Goal: Information Seeking & Learning: Learn about a topic

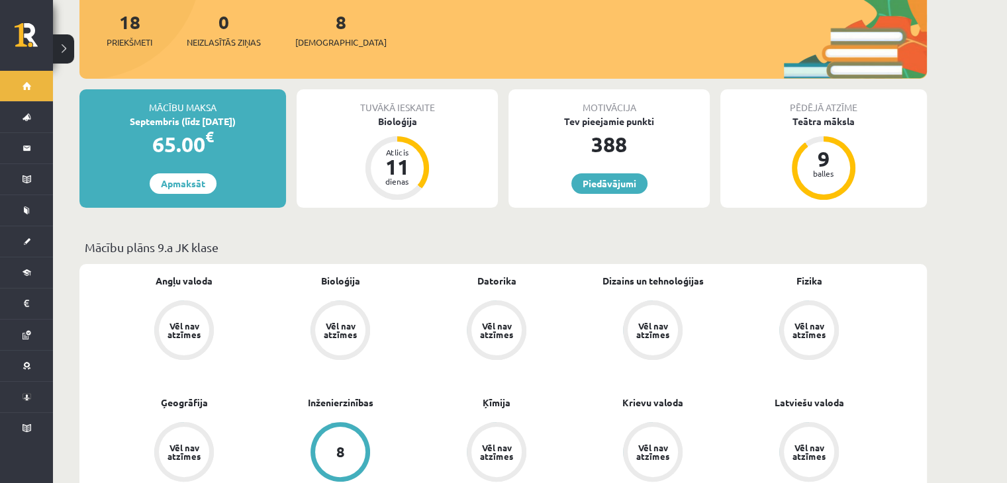
scroll to position [210, 0]
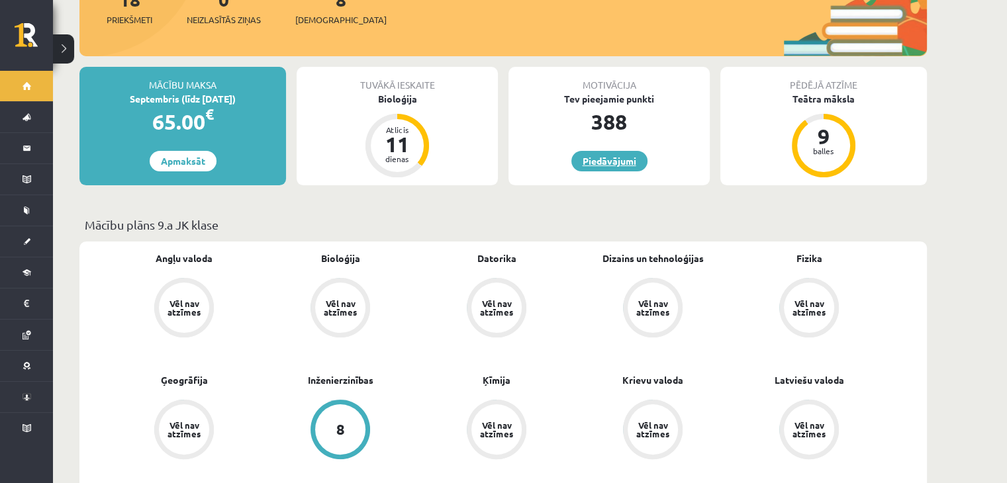
click at [584, 151] on link "Piedāvājumi" at bounding box center [609, 161] width 76 height 21
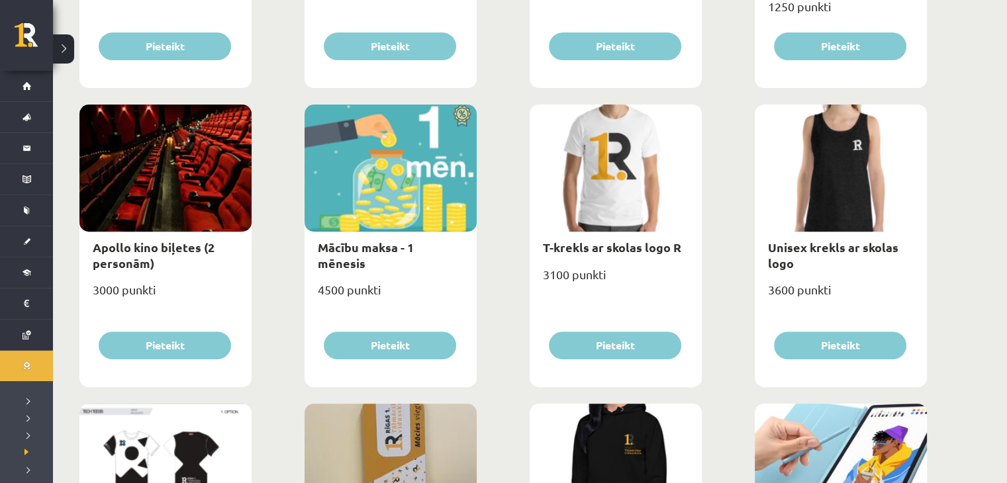
scroll to position [415, 0]
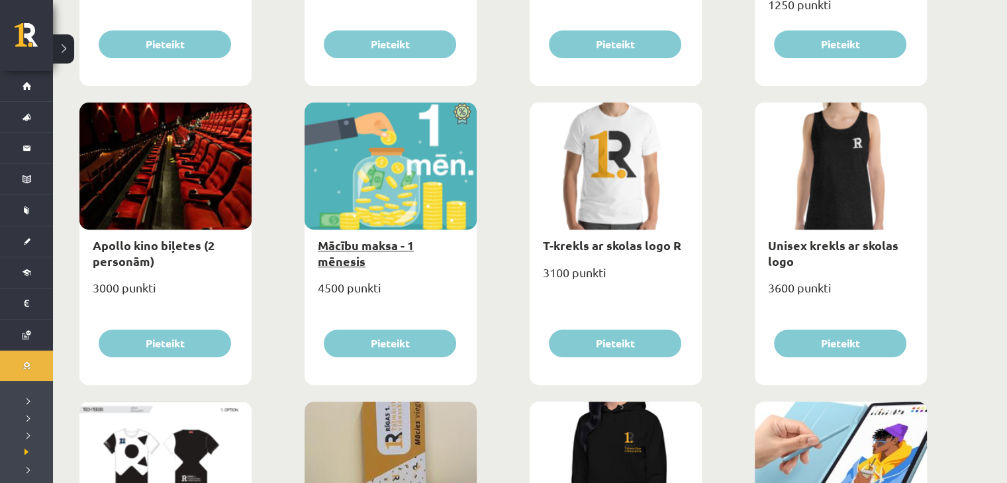
click at [362, 240] on link "Mācību maksa - 1 mēnesis" at bounding box center [366, 253] width 96 height 30
type input "*"
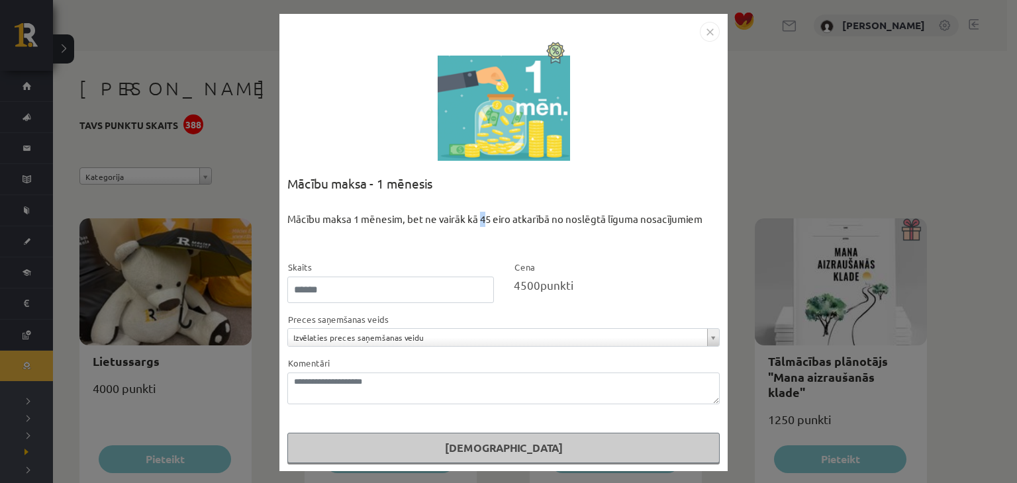
click at [479, 219] on div "Mācību maksa 1 mēnesim, bet ne vairāk kā 45 eiro atkarībā no noslēgtā līguma no…" at bounding box center [503, 236] width 432 height 48
click at [470, 239] on div "Mācību maksa 1 mēnesim, bet ne vairāk kā 45 eiro atkarībā no noslēgtā līguma no…" at bounding box center [503, 236] width 432 height 48
click at [709, 30] on img "Close" at bounding box center [710, 32] width 20 height 20
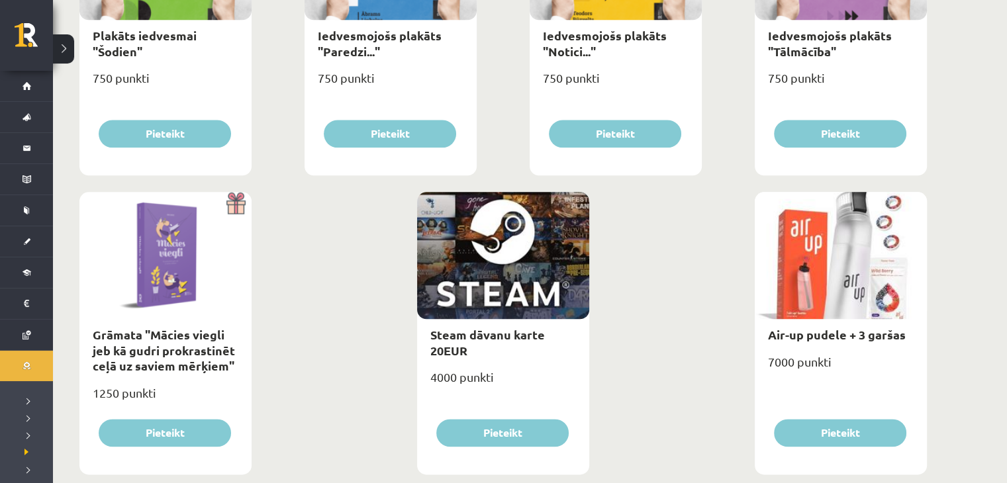
scroll to position [1551, 0]
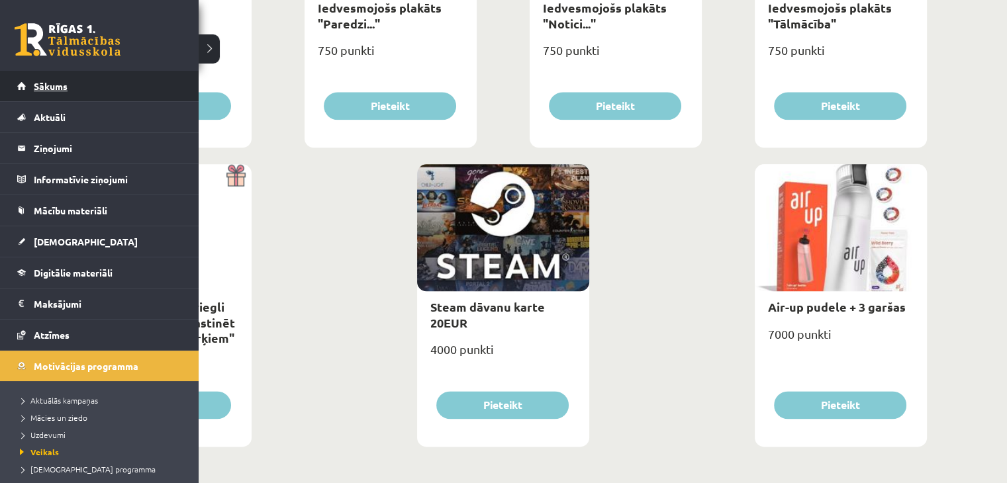
click at [68, 91] on link "Sākums" at bounding box center [99, 86] width 165 height 30
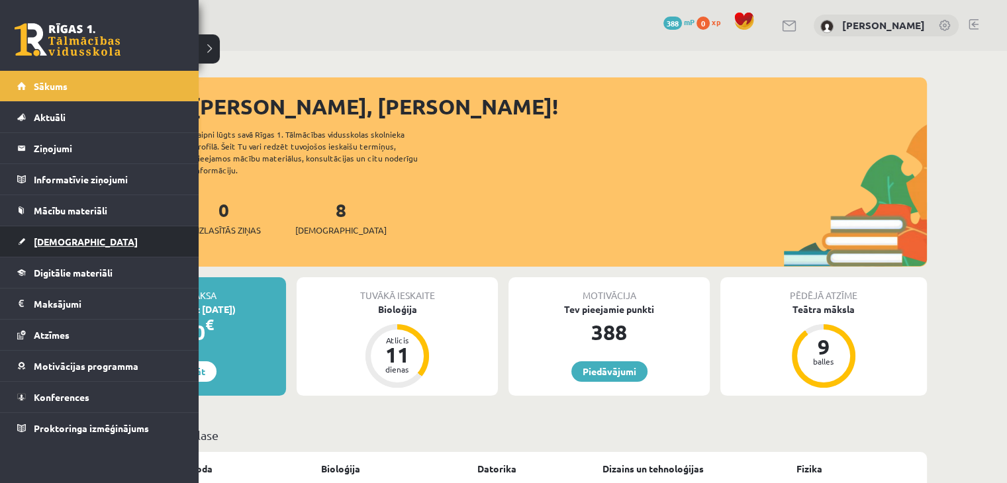
click at [71, 247] on link "[DEMOGRAPHIC_DATA]" at bounding box center [99, 241] width 165 height 30
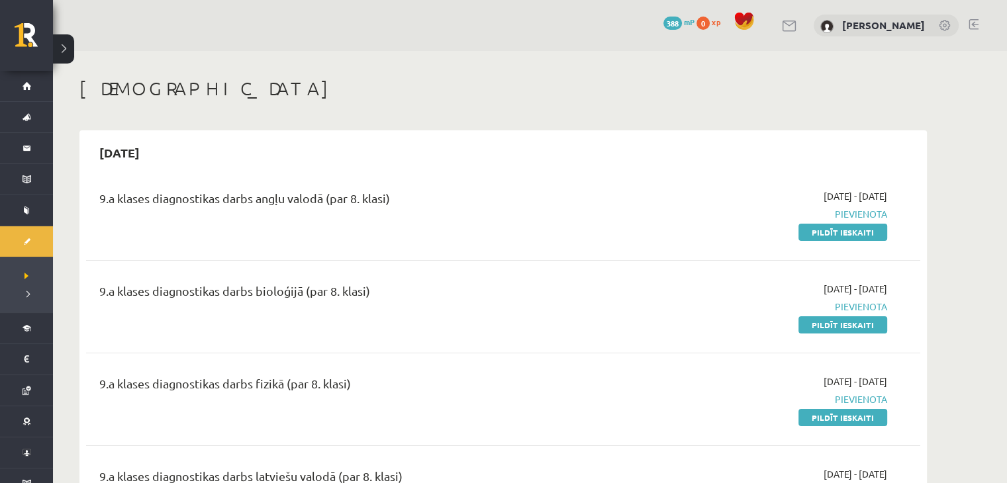
drag, startPoint x: 95, startPoint y: 146, endPoint x: 163, endPoint y: 149, distance: 68.2
click at [153, 149] on h2 "2025-09-15" at bounding box center [119, 152] width 67 height 31
copy h2 "2025-09-15"
drag, startPoint x: 71, startPoint y: 89, endPoint x: 173, endPoint y: 83, distance: 102.1
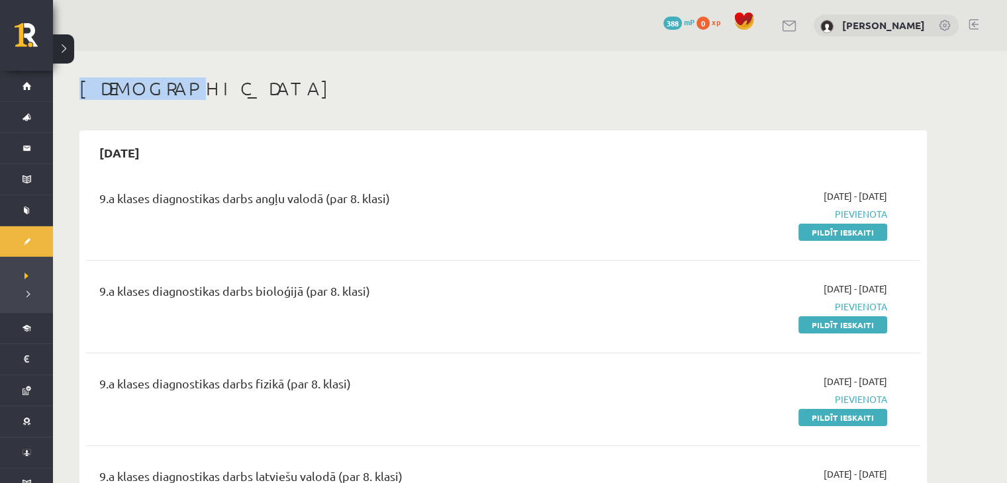
copy h1 "[DEMOGRAPHIC_DATA]"
drag, startPoint x: 99, startPoint y: 201, endPoint x: 484, endPoint y: 203, distance: 385.2
click at [484, 203] on div "9.a klases diagnostikas darbs angļu valodā (par 8. klasi)" at bounding box center [358, 201] width 518 height 24
click at [185, 234] on div "9.a klases diagnostikas darbs angļu valodā (par 8. klasi)" at bounding box center [358, 214] width 538 height 50
drag, startPoint x: 98, startPoint y: 197, endPoint x: 482, endPoint y: 191, distance: 384.5
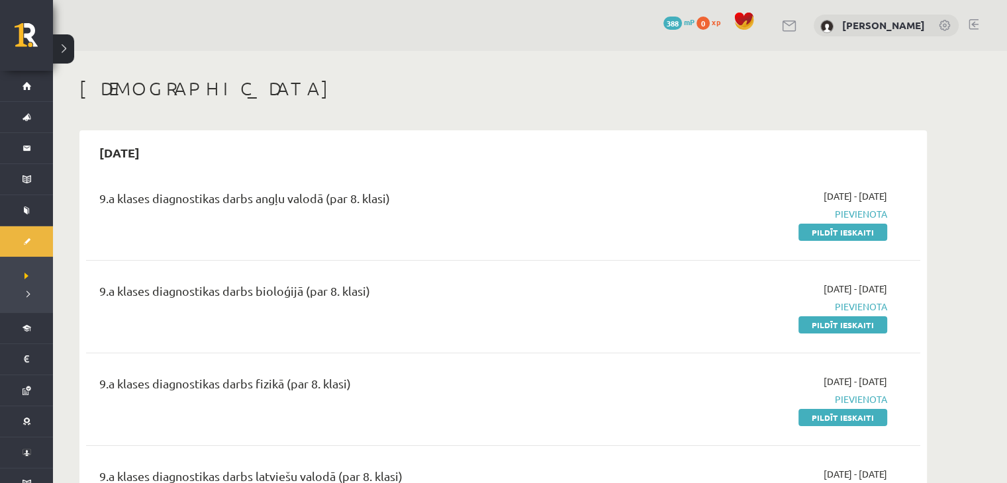
click at [482, 191] on div "9.a klases diagnostikas darbs angļu valodā (par 8. klasi)" at bounding box center [358, 214] width 538 height 50
click at [482, 191] on div "9.a klases diagnostikas darbs angļu valodā (par 8. klasi)" at bounding box center [358, 201] width 518 height 24
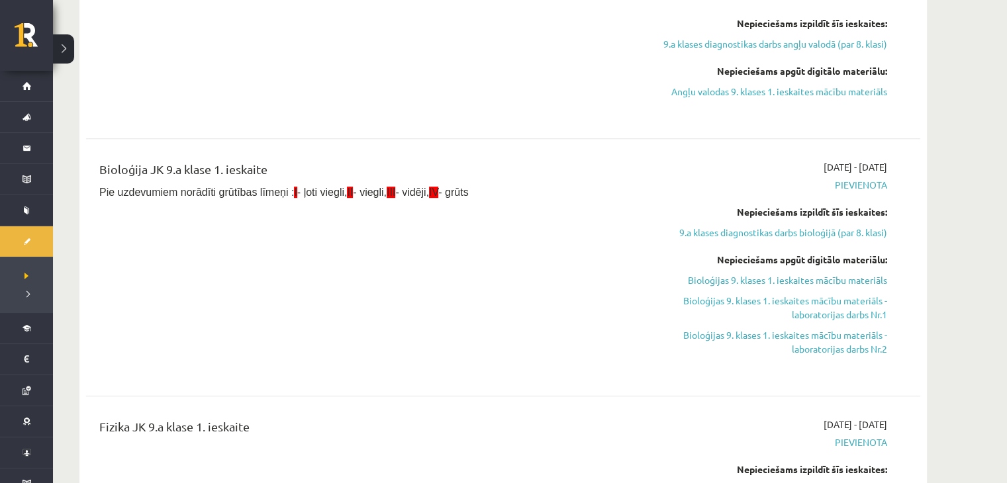
scroll to position [457, 0]
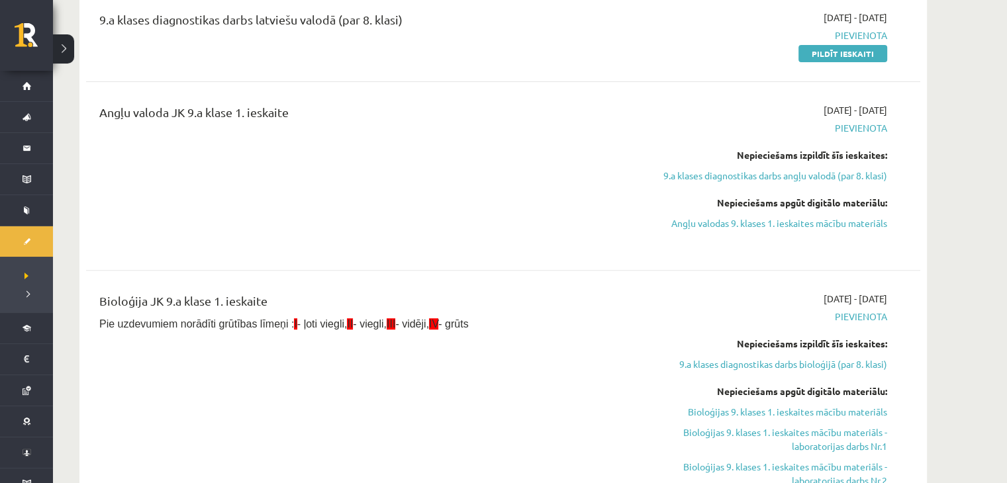
drag, startPoint x: 99, startPoint y: 111, endPoint x: 324, endPoint y: 105, distance: 224.4
click at [324, 105] on div "Angļu valoda JK 9.a klase 1. ieskaite" at bounding box center [358, 115] width 518 height 24
copy div "Angļu valoda JK 9.a klase 1. ieskaite"
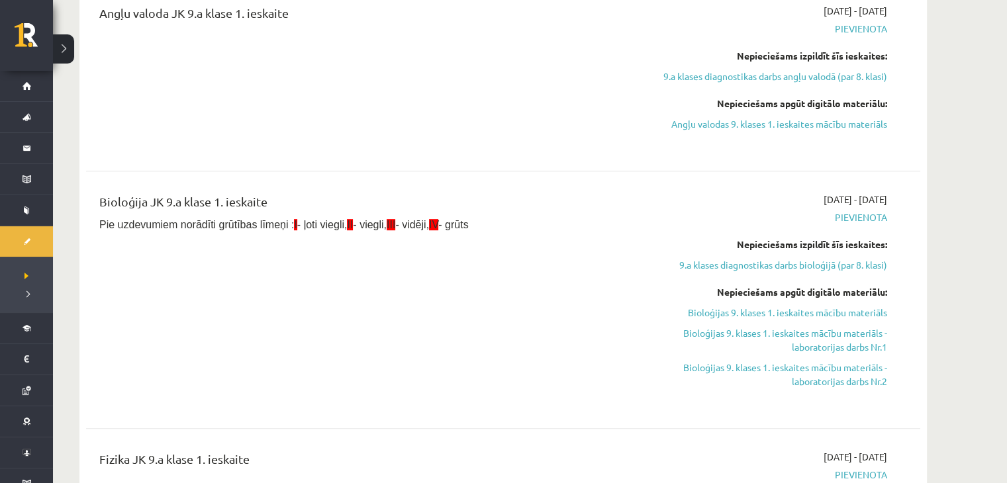
scroll to position [506, 0]
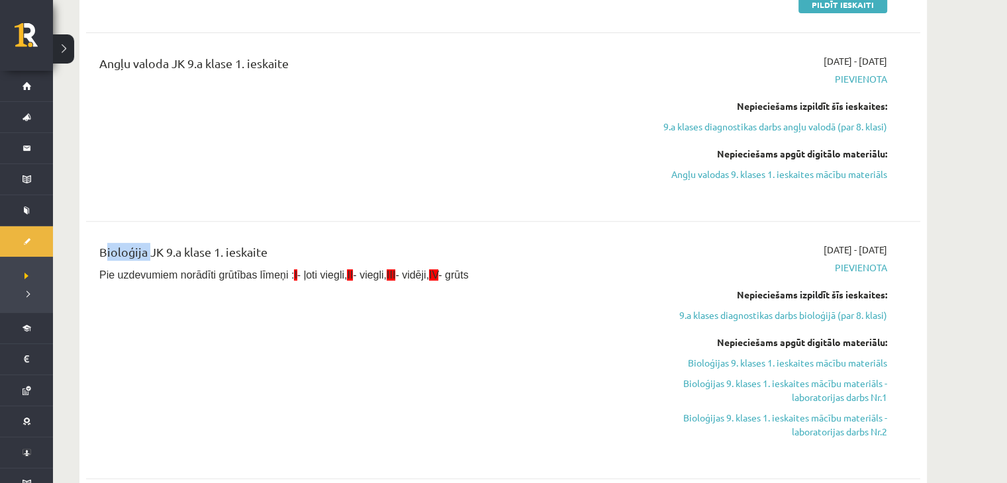
drag, startPoint x: 96, startPoint y: 251, endPoint x: 146, endPoint y: 249, distance: 49.7
click at [146, 249] on div "Bioloģija JK 9.a klase 1. ieskaite Pie uzdevumiem norādīti grūtības līmeņi : I …" at bounding box center [358, 350] width 538 height 214
copy div "Bioloģija"
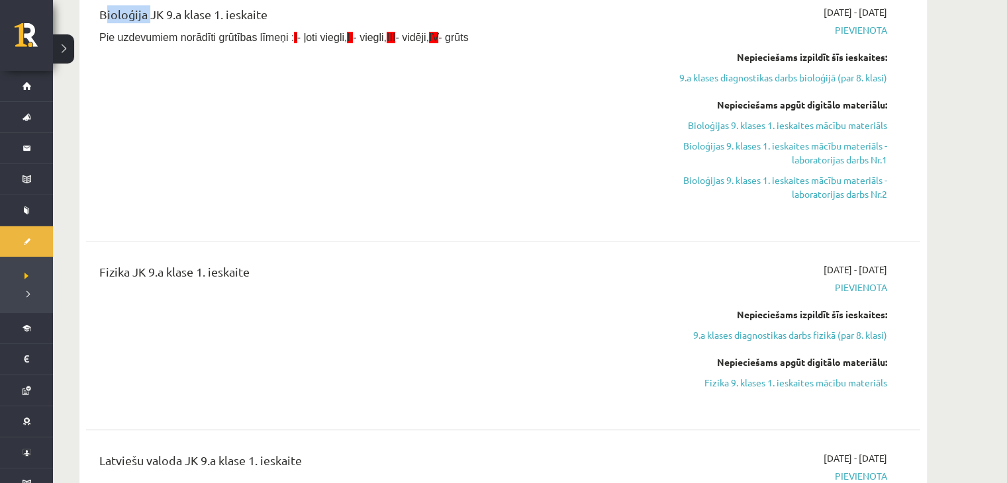
scroll to position [744, 0]
drag, startPoint x: 91, startPoint y: 268, endPoint x: 132, endPoint y: 267, distance: 40.4
click at [132, 267] on div "Fizika JK 9.a klase 1. ieskaite" at bounding box center [358, 335] width 538 height 146
copy div "Fizika"
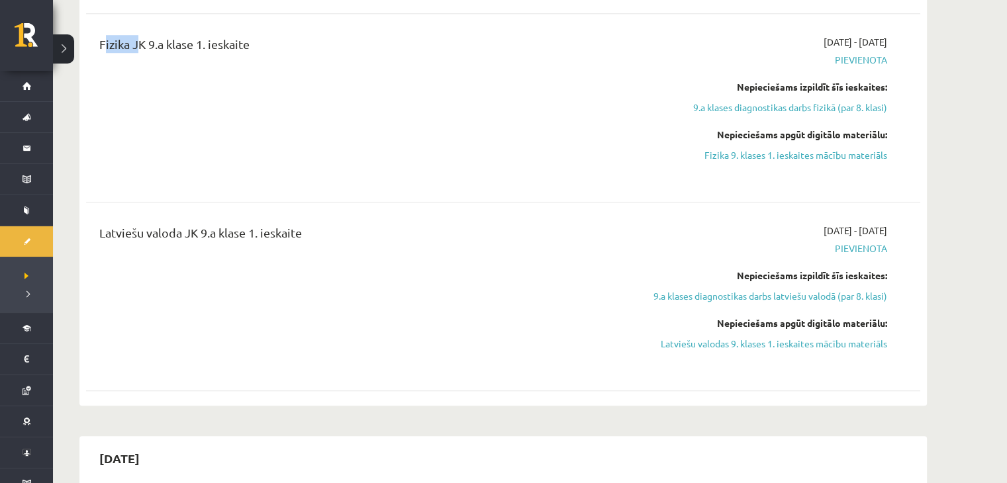
scroll to position [1053, 0]
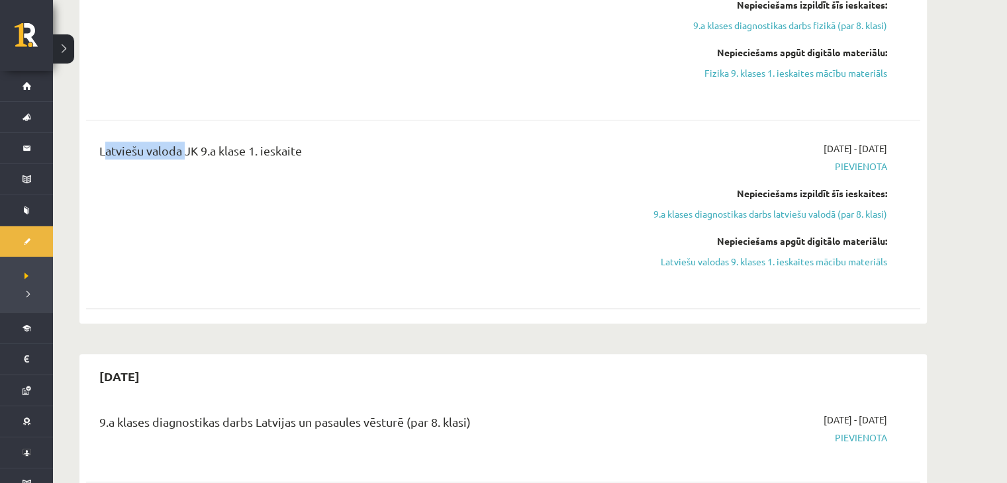
drag, startPoint x: 95, startPoint y: 148, endPoint x: 183, endPoint y: 153, distance: 87.5
click at [183, 153] on div "Latviešu valoda JK 9.a klase 1. ieskaite" at bounding box center [358, 215] width 538 height 146
copy div "Latviešu valoda"
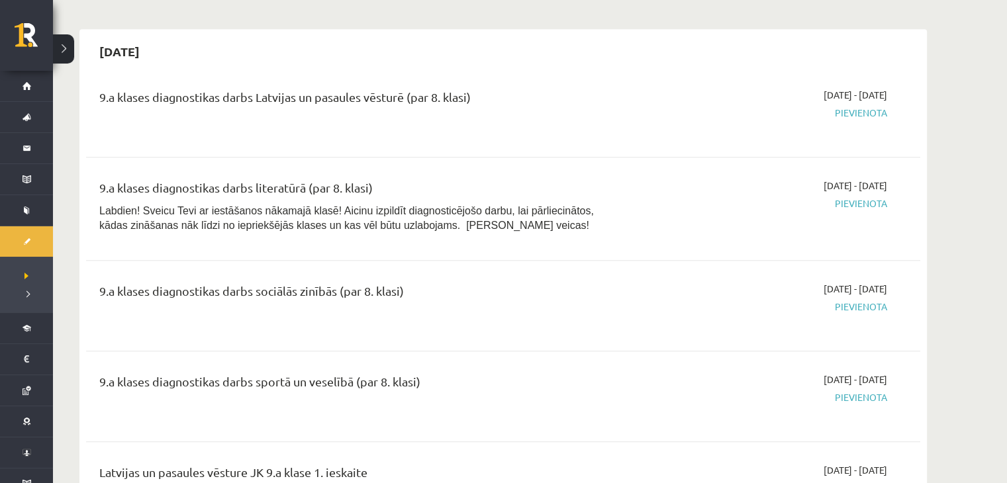
scroll to position [1361, 0]
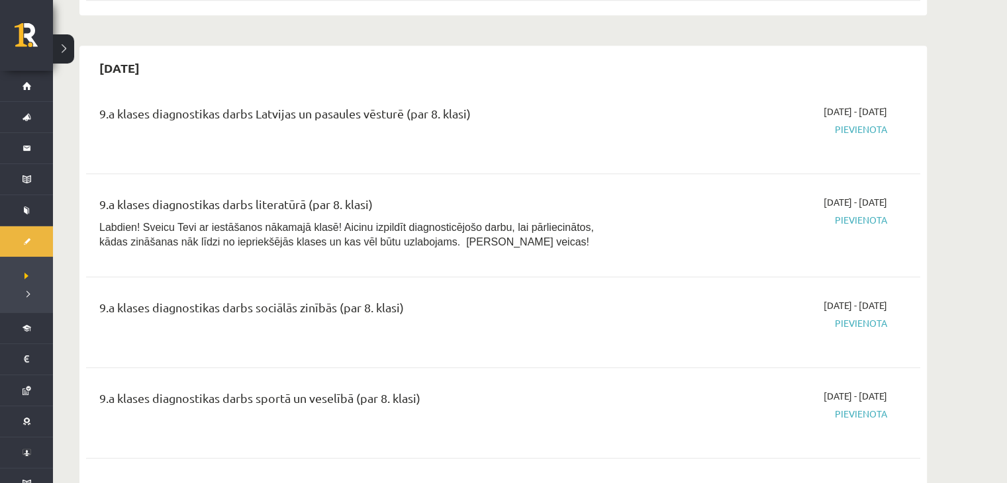
drag, startPoint x: 93, startPoint y: 63, endPoint x: 175, endPoint y: 57, distance: 82.9
click at [175, 57] on div "2025-09-30" at bounding box center [503, 67] width 834 height 31
copy h2 "2025-09-30"
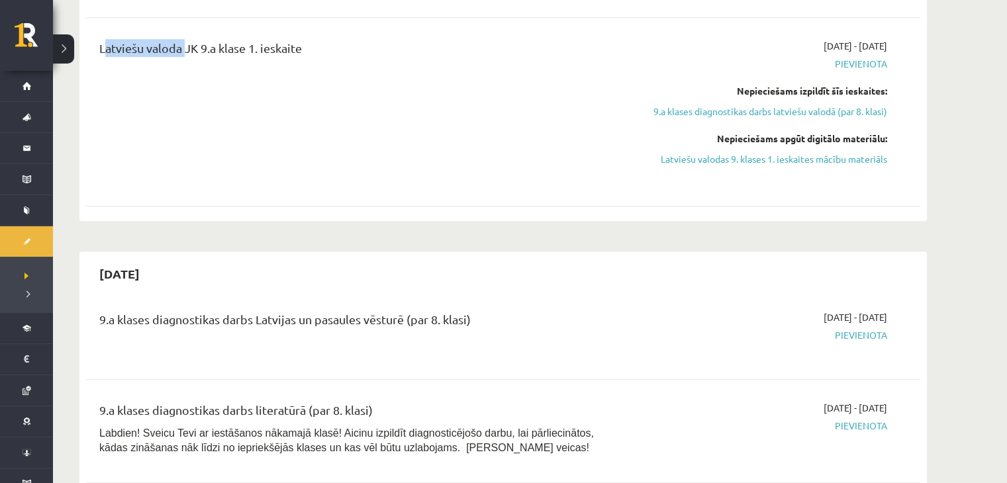
scroll to position [1320, 0]
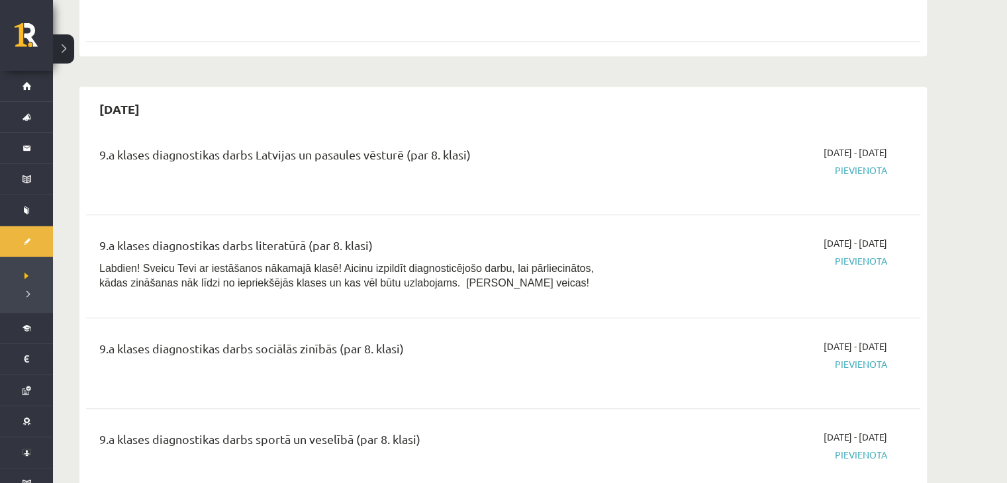
click at [242, 110] on div "2025-09-30" at bounding box center [503, 108] width 834 height 31
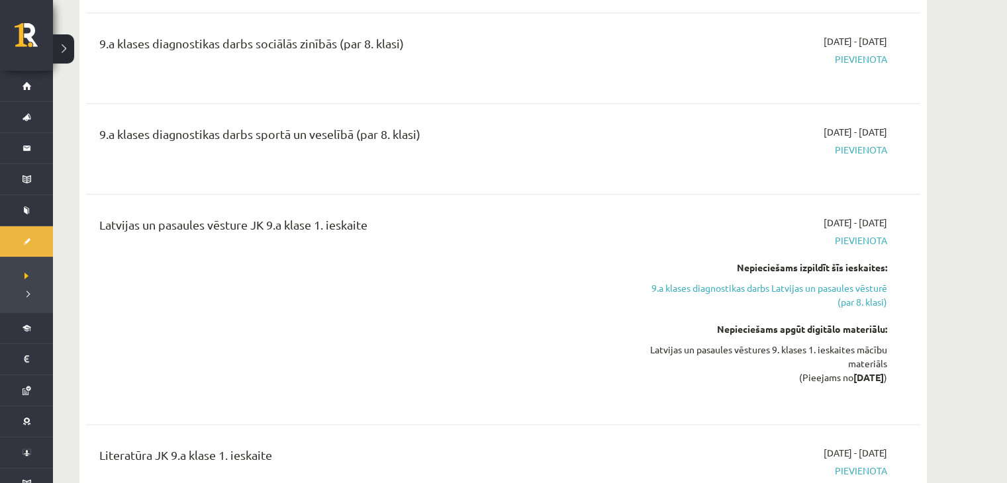
scroll to position [1641, 0]
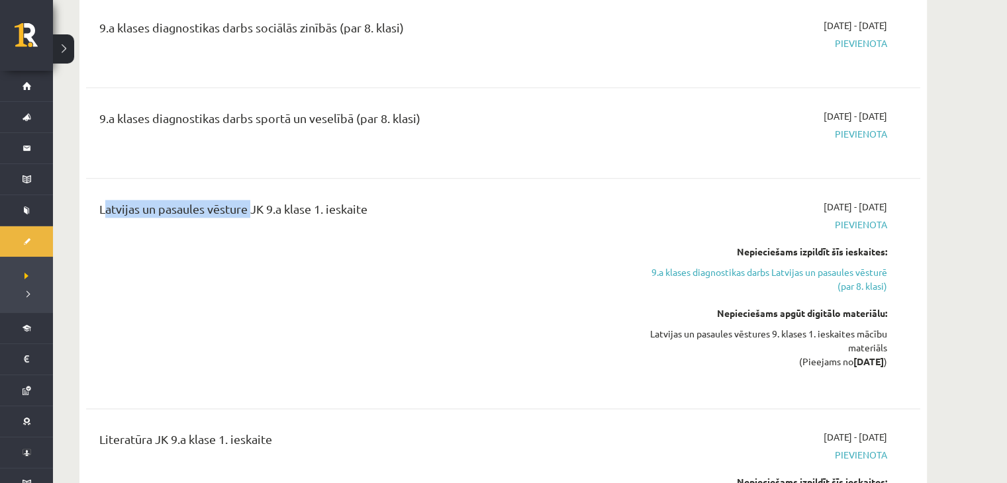
drag, startPoint x: 97, startPoint y: 204, endPoint x: 246, endPoint y: 212, distance: 149.8
click at [246, 212] on div "Latvijas un pasaules vēsture JK 9.a klase 1. ieskaite" at bounding box center [358, 293] width 538 height 187
copy div "Latvijas un pasaules vēsture"
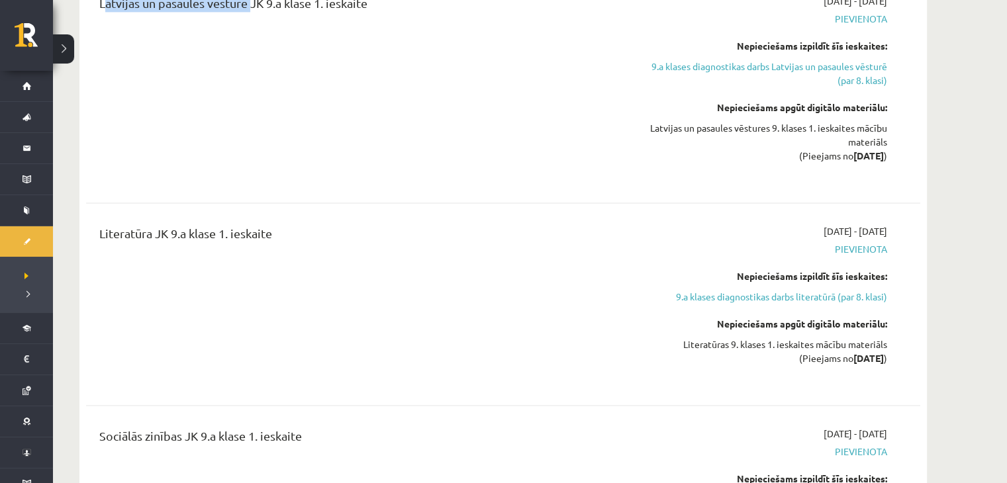
scroll to position [1913, 0]
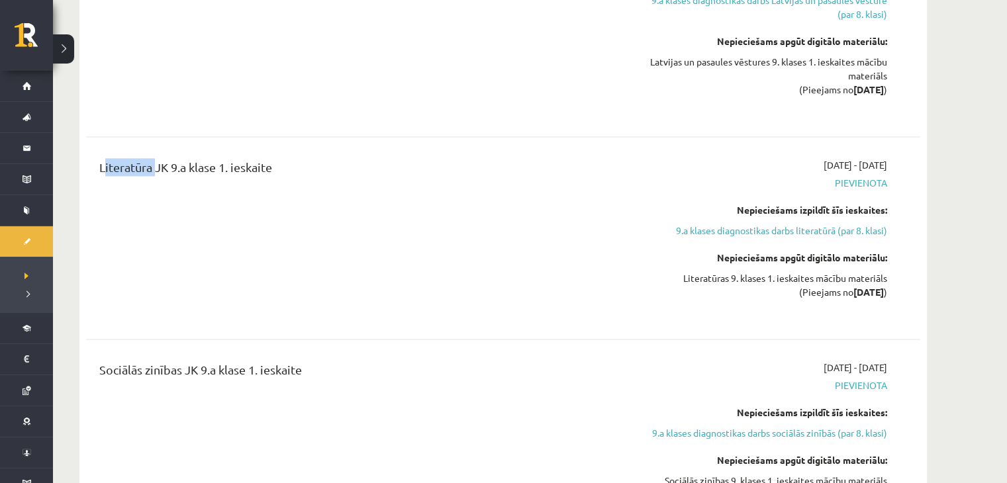
drag, startPoint x: 97, startPoint y: 165, endPoint x: 152, endPoint y: 166, distance: 54.9
click at [152, 166] on div "Literatūra JK 9.a klase 1. ieskaite" at bounding box center [358, 237] width 538 height 159
copy div "Literatūra"
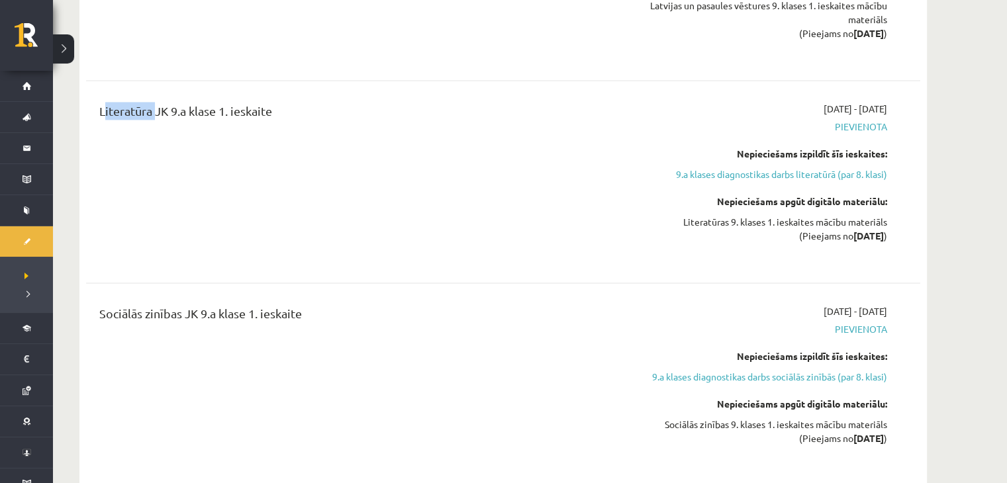
scroll to position [1993, 0]
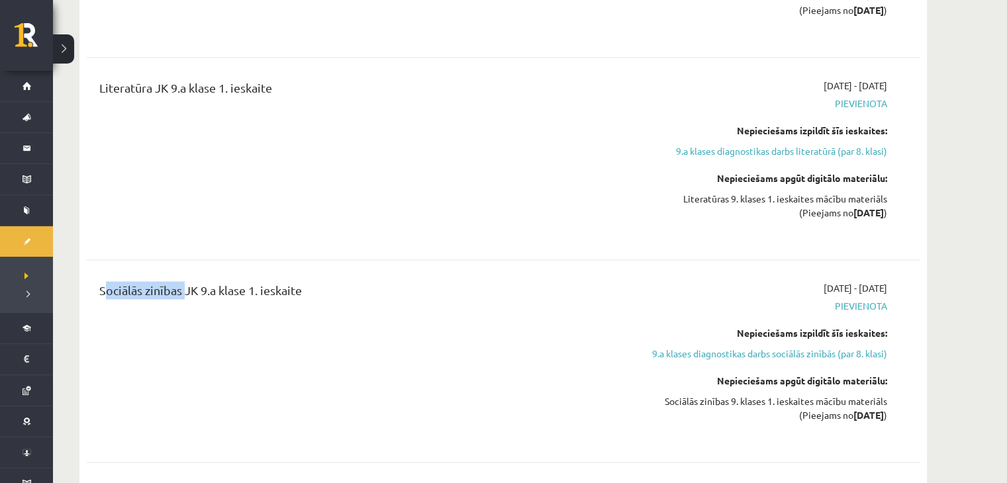
drag, startPoint x: 97, startPoint y: 287, endPoint x: 180, endPoint y: 288, distance: 83.4
click at [180, 288] on div "Sociālās zinības JK 9.a klase 1. ieskaite" at bounding box center [358, 360] width 538 height 159
copy div "Sociālās zinības"
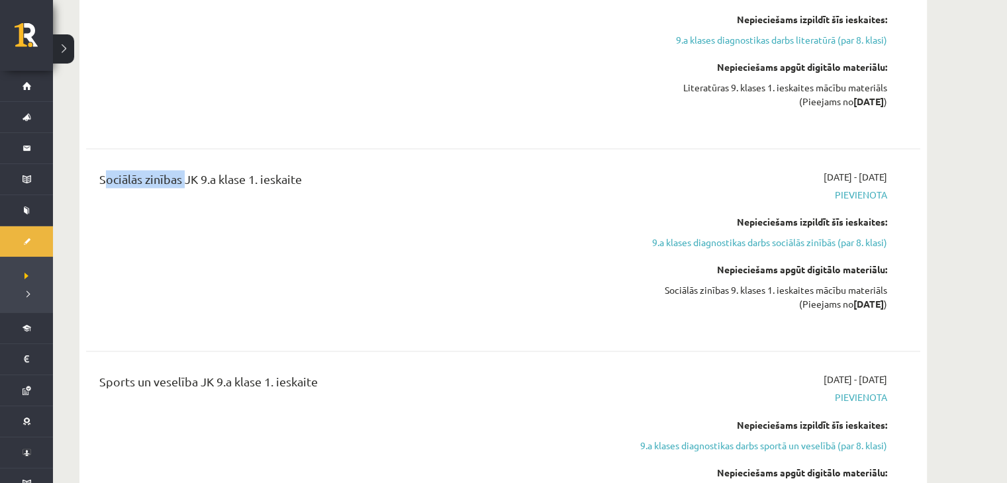
scroll to position [2202, 0]
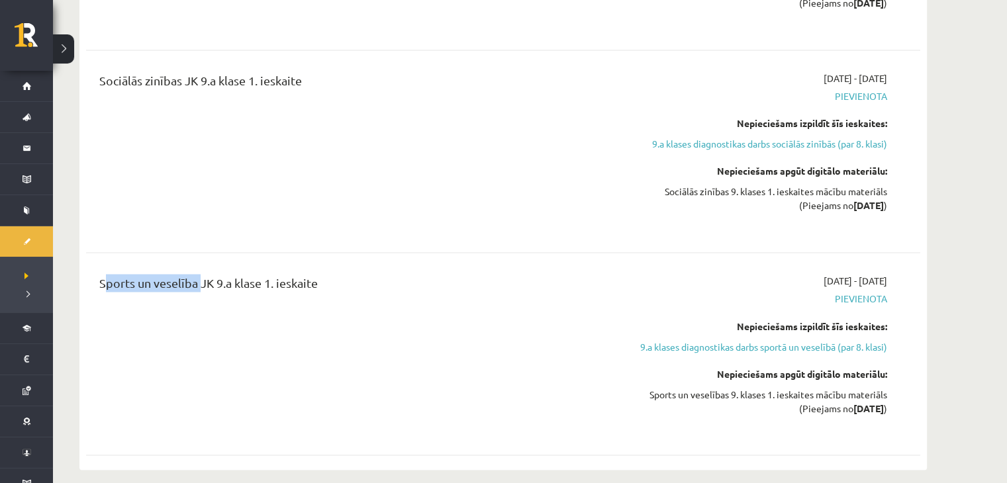
drag, startPoint x: 97, startPoint y: 283, endPoint x: 196, endPoint y: 284, distance: 98.6
click at [196, 284] on div "Sports un veselība JK 9.a klase 1. ieskaite" at bounding box center [358, 353] width 538 height 159
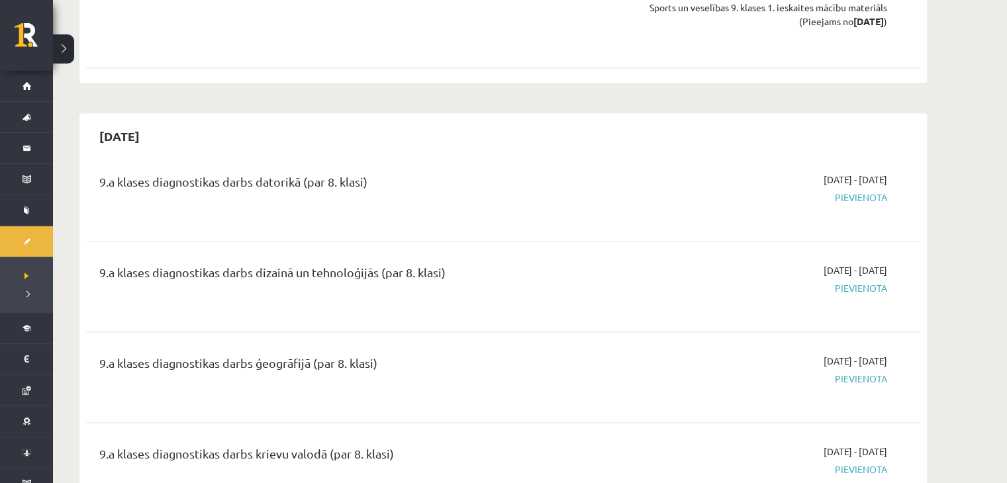
scroll to position [2589, 0]
drag, startPoint x: 95, startPoint y: 145, endPoint x: 177, endPoint y: 145, distance: 82.7
click at [177, 145] on div "2025-10-15" at bounding box center [503, 135] width 834 height 31
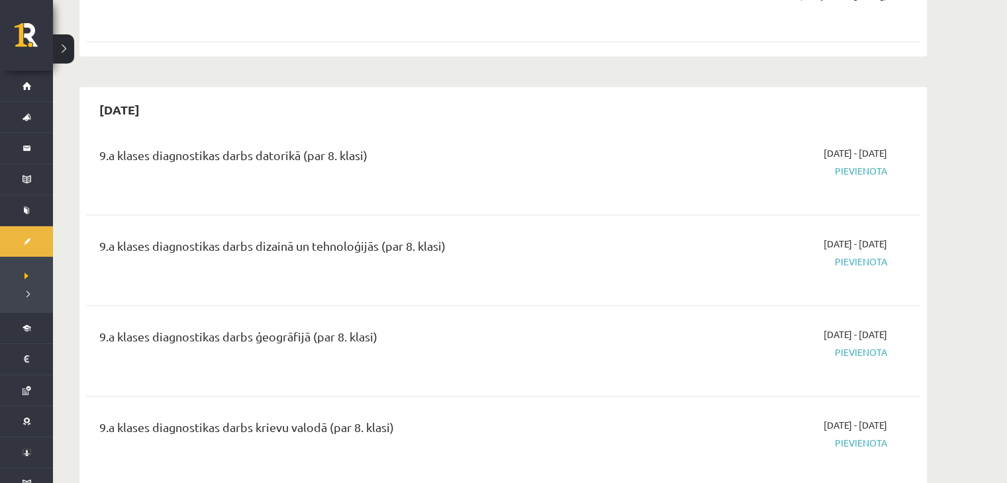
scroll to position [2642, 0]
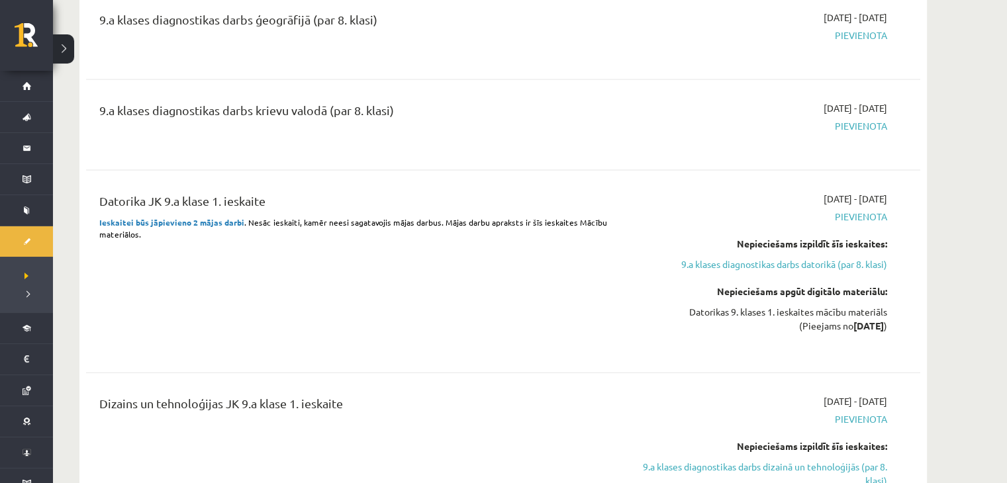
scroll to position [2933, 0]
drag, startPoint x: 97, startPoint y: 210, endPoint x: 279, endPoint y: 206, distance: 182.0
click at [279, 206] on div "Datorika JK 9.a klase 1. ieskaite Ieskaitei būs jāpievieno 2 mājas darbi . Nesā…" at bounding box center [358, 270] width 538 height 159
click at [156, 215] on div "Datorika JK 9.a klase 1. ieskaite" at bounding box center [358, 203] width 518 height 24
drag, startPoint x: 93, startPoint y: 207, endPoint x: 144, endPoint y: 207, distance: 51.6
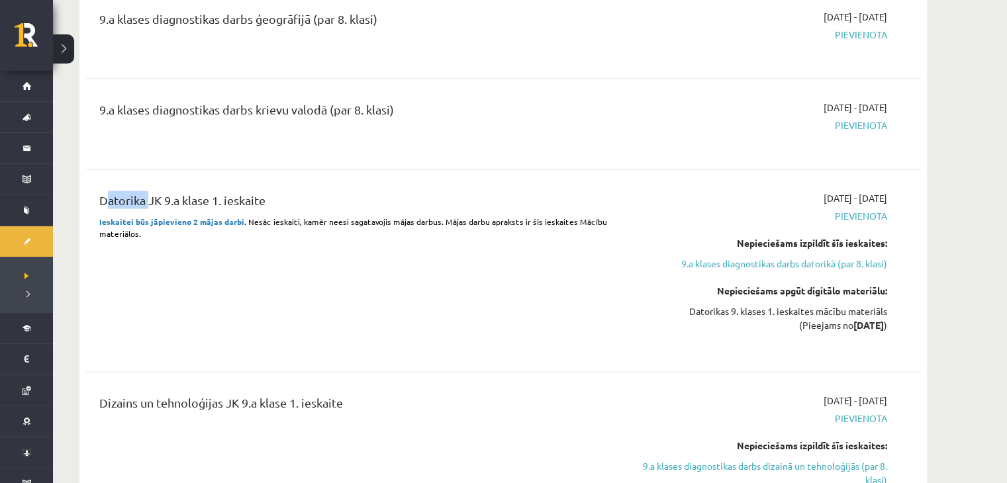
click at [144, 207] on div "Datorika JK 9.a klase 1. ieskaite Ieskaitei būs jāpievieno 2 mājas darbi . Nesā…" at bounding box center [358, 270] width 538 height 159
drag, startPoint x: 93, startPoint y: 414, endPoint x: 137, endPoint y: 414, distance: 44.3
click at [137, 414] on div "Dizains un tehnoloģijas JK 9.a klase 1. ieskaite" at bounding box center [358, 487] width 538 height 187
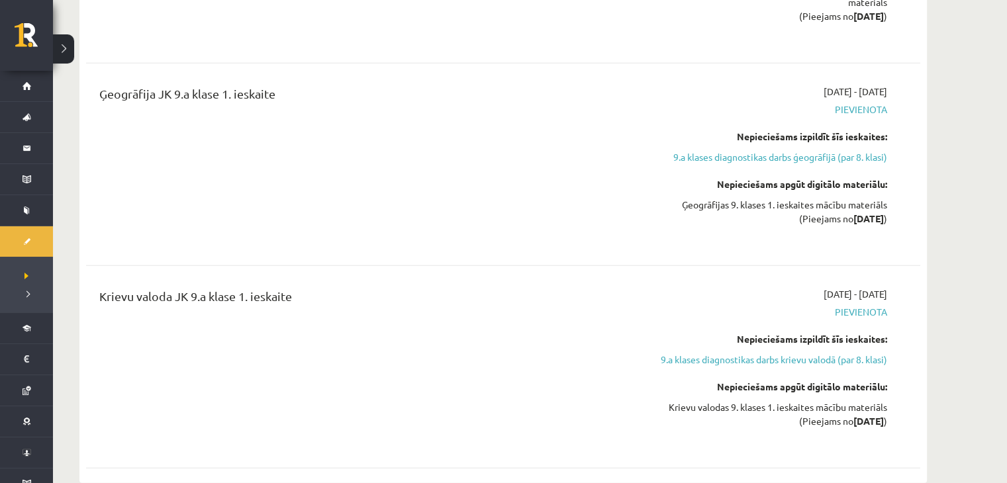
scroll to position [3489, 0]
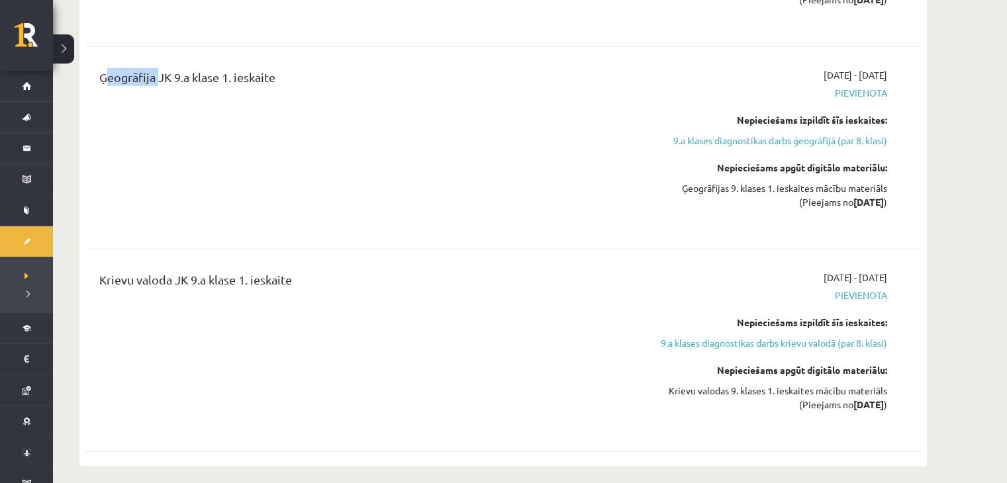
drag, startPoint x: 96, startPoint y: 88, endPoint x: 154, endPoint y: 89, distance: 58.3
click at [154, 89] on div "Ģeogrāfija JK 9.a klase 1. ieskaite" at bounding box center [358, 147] width 538 height 159
drag, startPoint x: 97, startPoint y: 288, endPoint x: 171, endPoint y: 291, distance: 73.5
click at [171, 291] on div "Krievu valoda JK 9.a klase 1. ieskaite" at bounding box center [358, 350] width 538 height 159
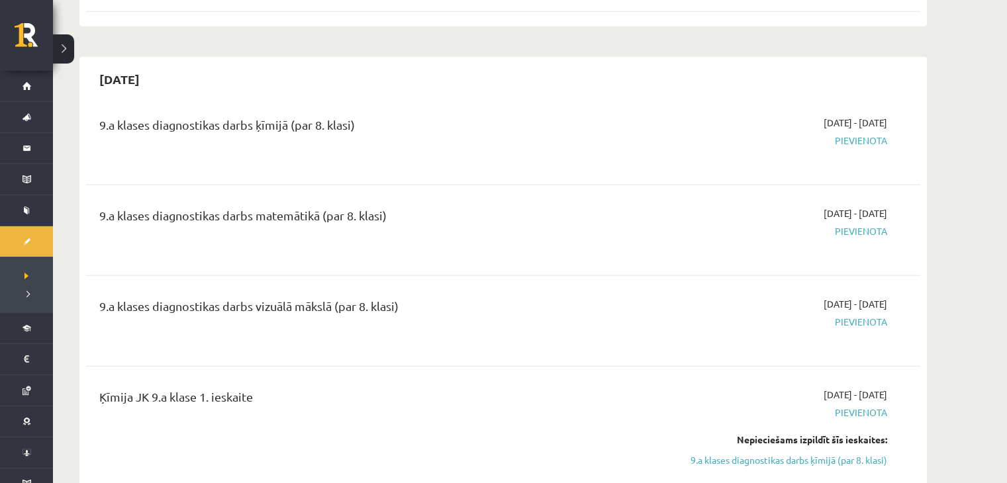
scroll to position [3995, 0]
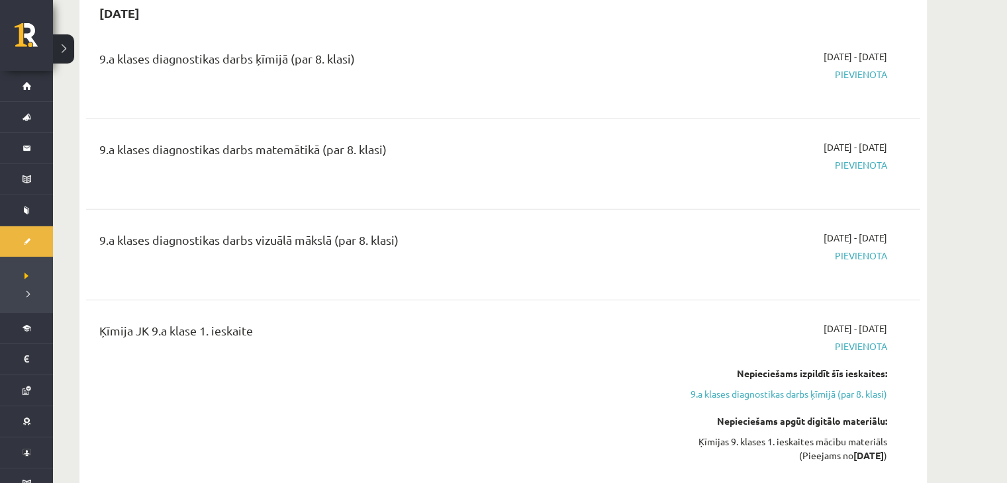
drag, startPoint x: 97, startPoint y: 24, endPoint x: 163, endPoint y: 18, distance: 67.2
click at [153, 18] on h2 "2025-10-31" at bounding box center [119, 12] width 67 height 31
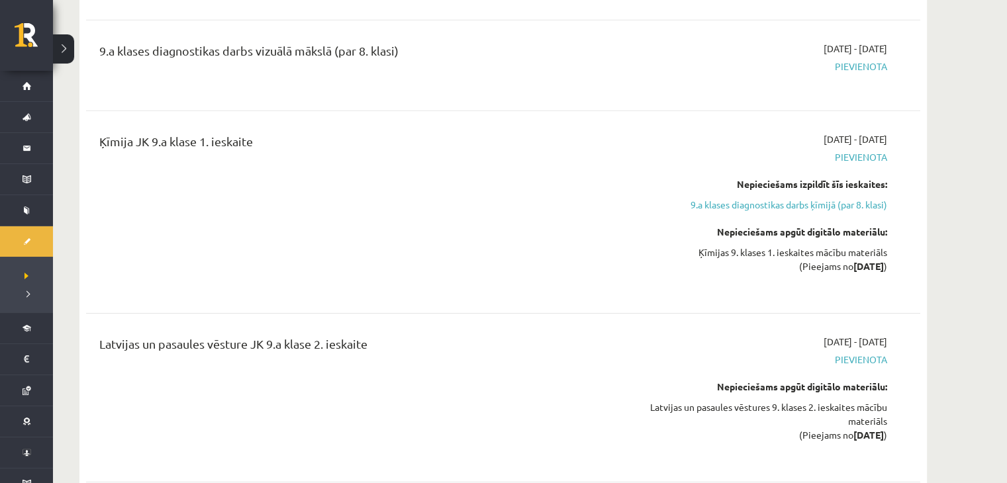
scroll to position [4201, 0]
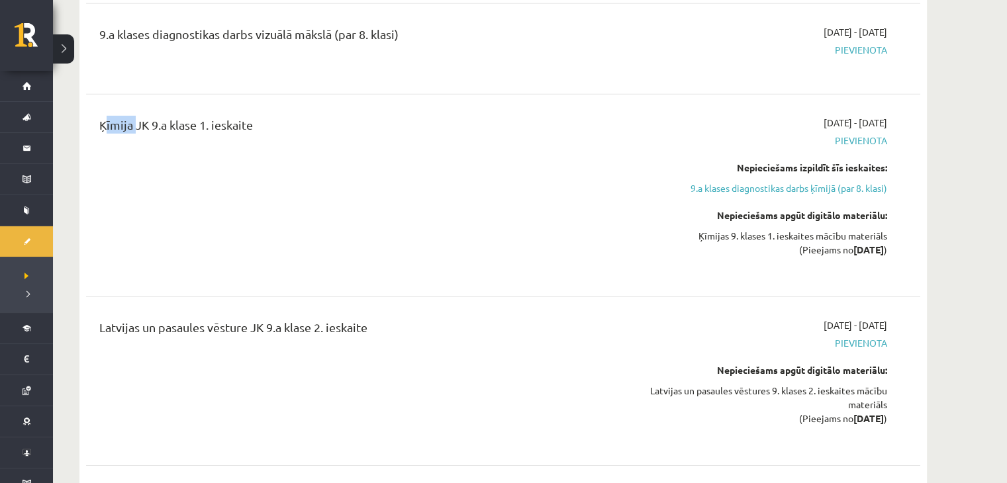
drag, startPoint x: 98, startPoint y: 132, endPoint x: 131, endPoint y: 134, distance: 33.1
click at [131, 134] on div "Ķīmija JK 9.a klase 1. ieskaite" at bounding box center [358, 195] width 538 height 159
drag, startPoint x: 96, startPoint y: 332, endPoint x: 249, endPoint y: 338, distance: 153.7
click at [249, 338] on div "Latvijas un pasaules vēsture JK 9.a klase 2. ieskaite" at bounding box center [358, 381] width 538 height 126
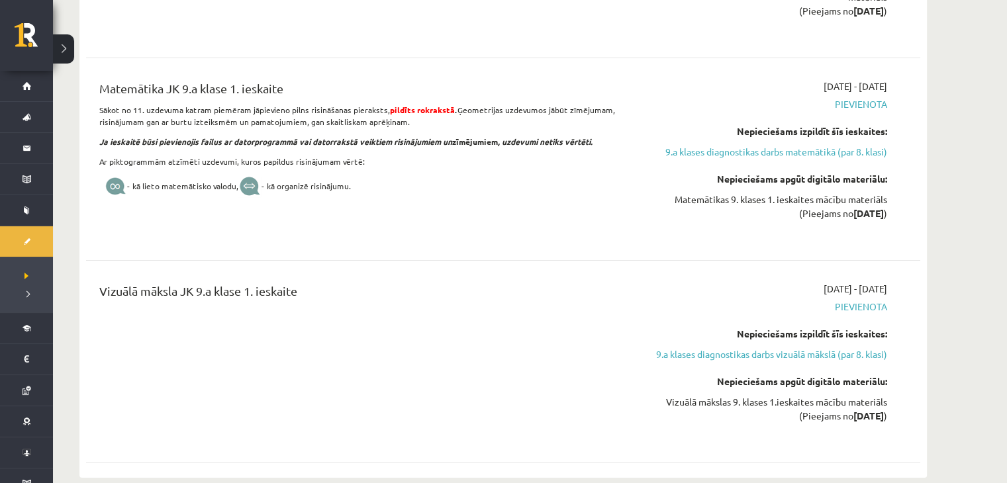
scroll to position [4576, 0]
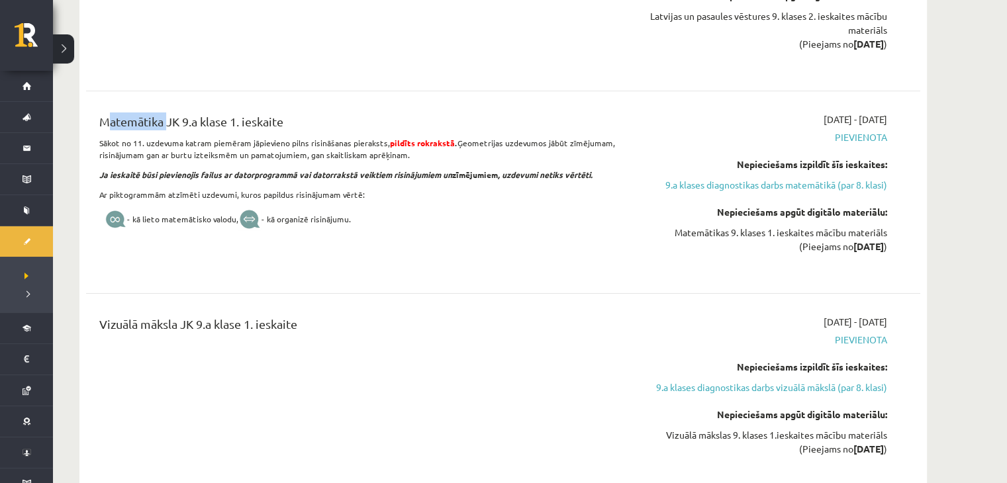
drag, startPoint x: 101, startPoint y: 130, endPoint x: 163, endPoint y: 137, distance: 62.6
click at [163, 137] on div "Matemātika JK 9.a klase 1. ieskaite" at bounding box center [358, 125] width 518 height 24
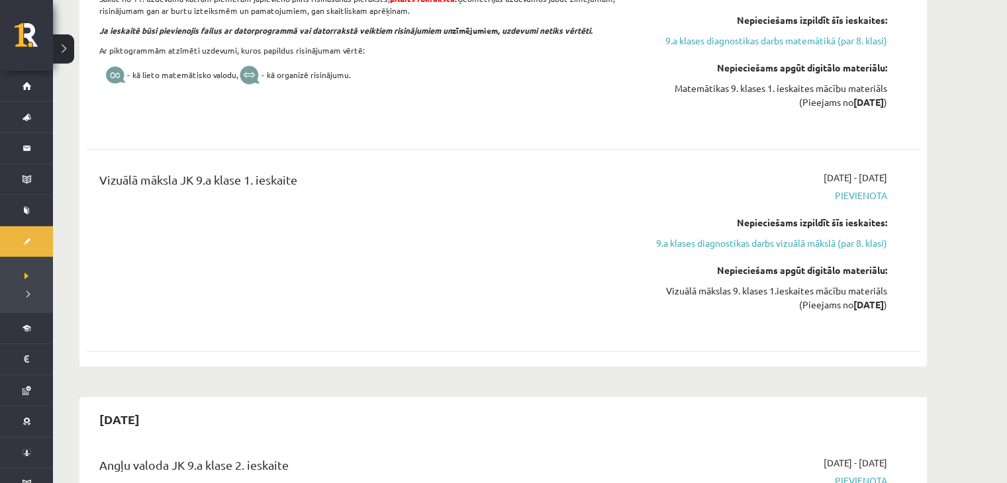
scroll to position [4736, 0]
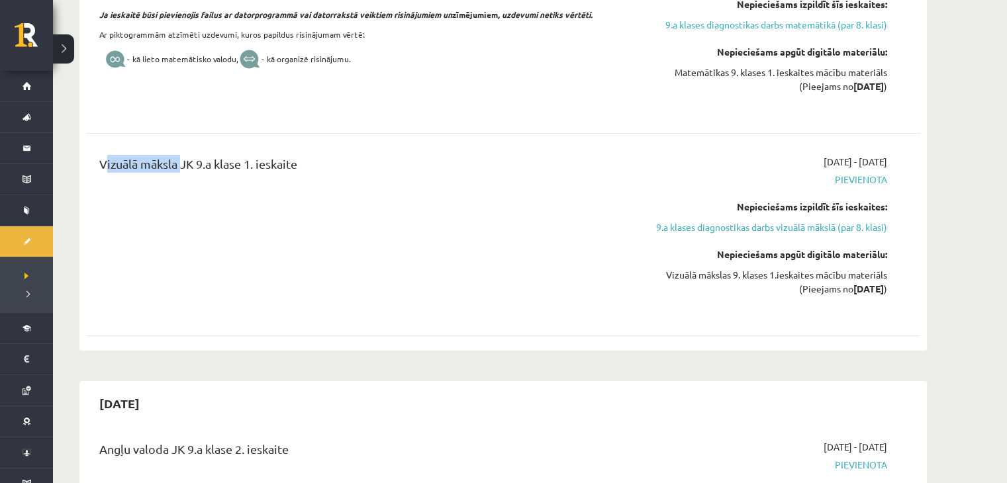
drag, startPoint x: 92, startPoint y: 173, endPoint x: 177, endPoint y: 174, distance: 85.4
click at [177, 174] on div "Vizuālā māksla JK 9.a klase 1. ieskaite" at bounding box center [358, 234] width 538 height 159
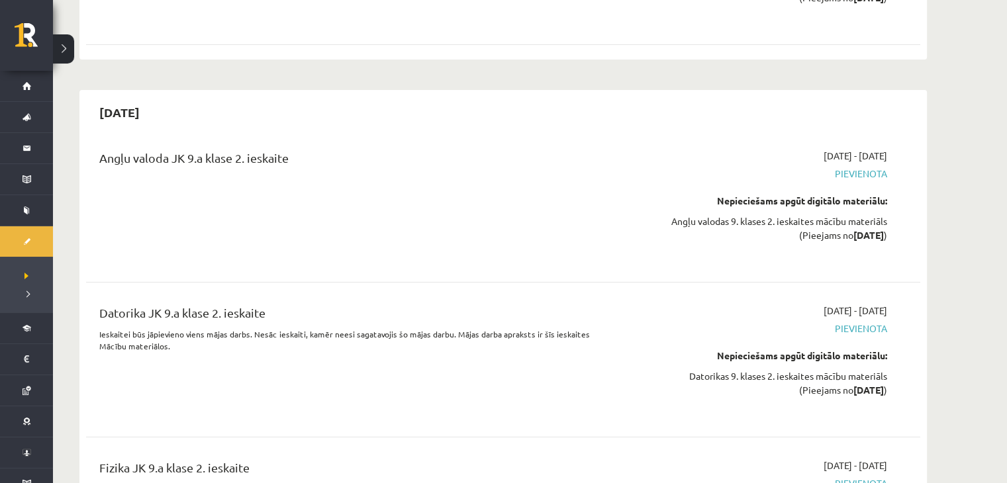
scroll to position [5027, 0]
drag, startPoint x: 96, startPoint y: 117, endPoint x: 167, endPoint y: 120, distance: 70.9
click at [153, 120] on h2 "2025-11-15" at bounding box center [119, 112] width 67 height 31
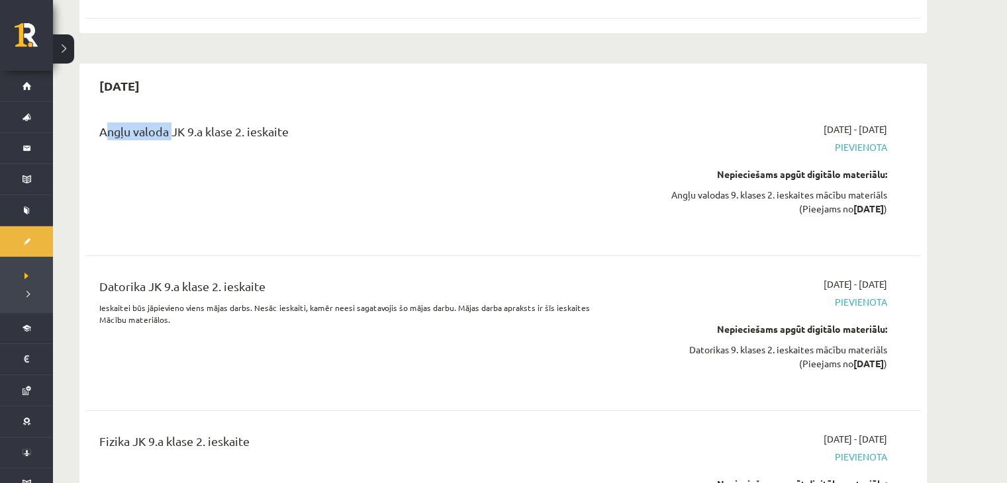
drag, startPoint x: 97, startPoint y: 139, endPoint x: 169, endPoint y: 142, distance: 72.2
click at [169, 142] on div "Angļu valoda JK 9.a klase 2. ieskaite" at bounding box center [358, 178] width 538 height 112
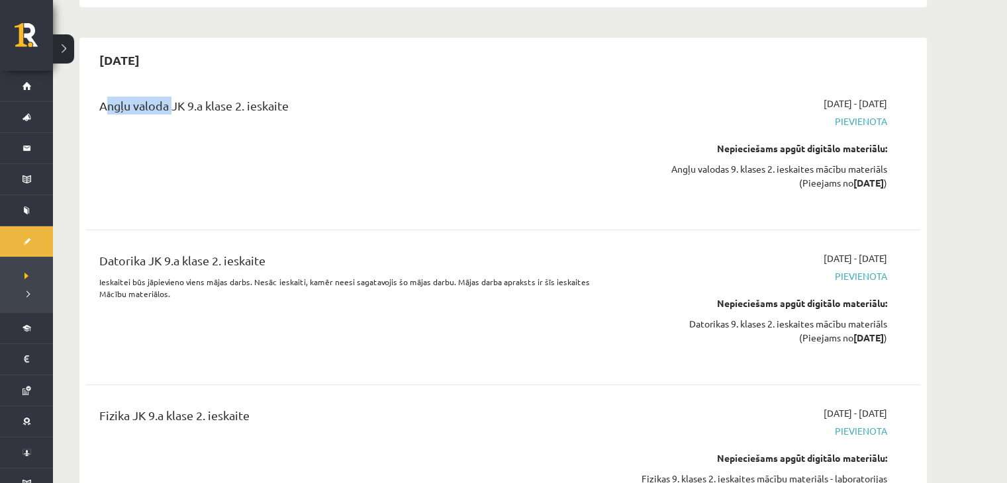
scroll to position [5080, 0]
drag, startPoint x: 96, startPoint y: 266, endPoint x: 146, endPoint y: 268, distance: 50.3
click at [146, 268] on div "Datorika JK 9.a klase 2. ieskaite Ieskaitei būs jāpievieno viens mājas darbs. N…" at bounding box center [358, 307] width 538 height 112
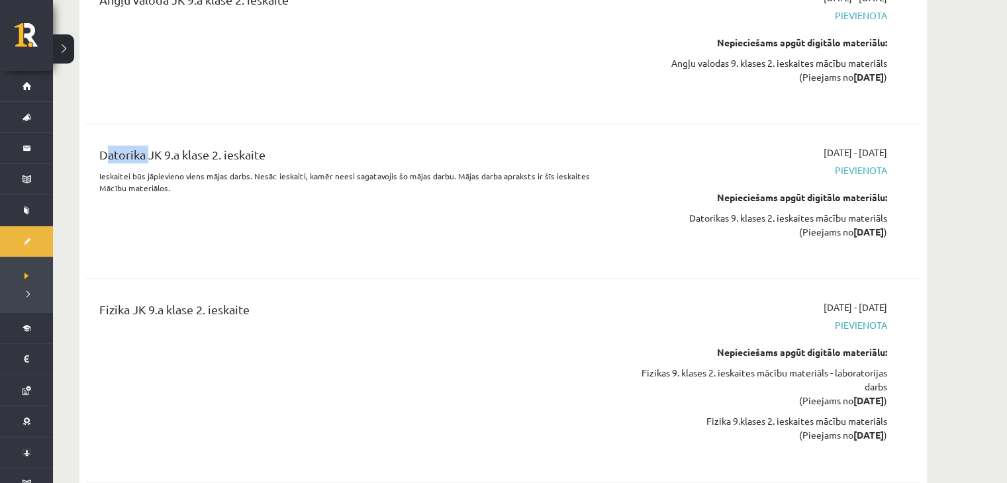
scroll to position [5186, 0]
drag, startPoint x: 95, startPoint y: 308, endPoint x: 127, endPoint y: 320, distance: 33.7
click at [127, 320] on div "Fizika JK 9.a klase 2. ieskaite" at bounding box center [358, 380] width 538 height 160
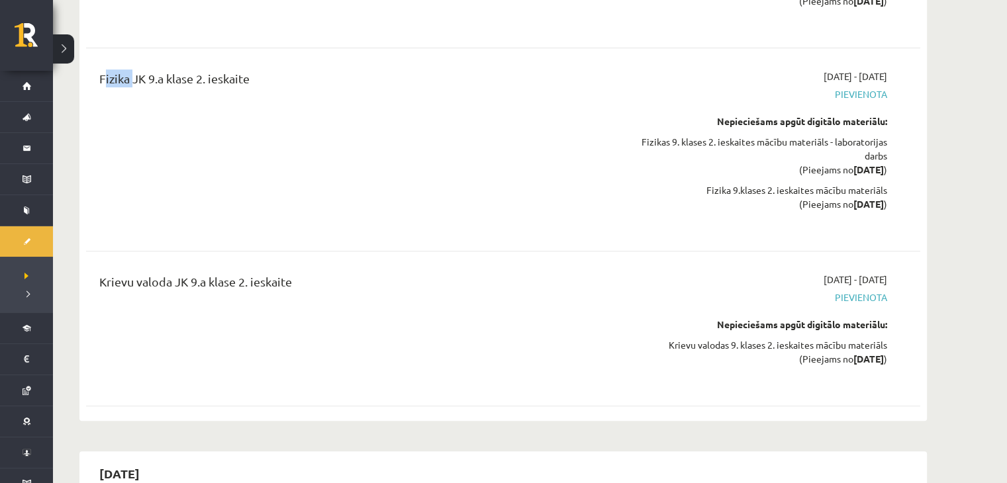
scroll to position [5424, 0]
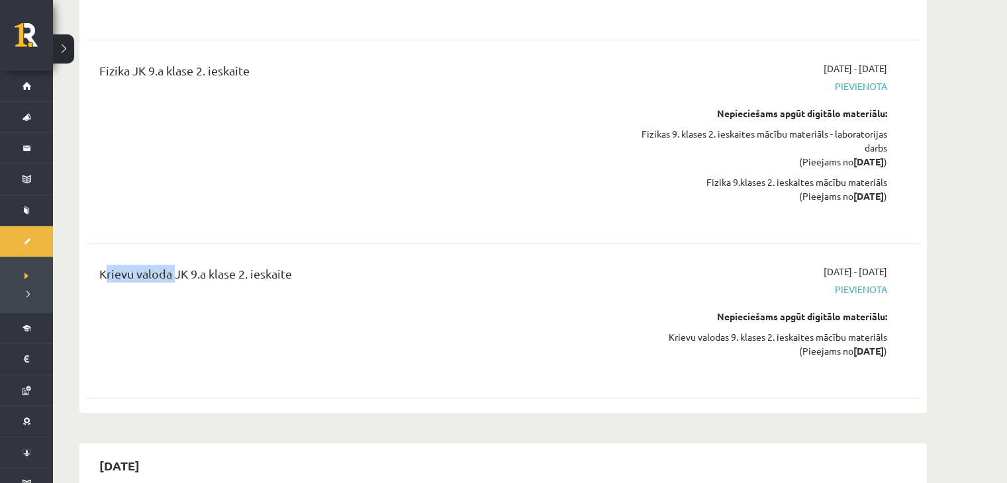
drag, startPoint x: 93, startPoint y: 284, endPoint x: 169, endPoint y: 286, distance: 75.5
click at [169, 286] on div "Krievu valoda JK 9.a klase 2. ieskaite" at bounding box center [358, 321] width 538 height 112
